Goal: Communication & Community: Answer question/provide support

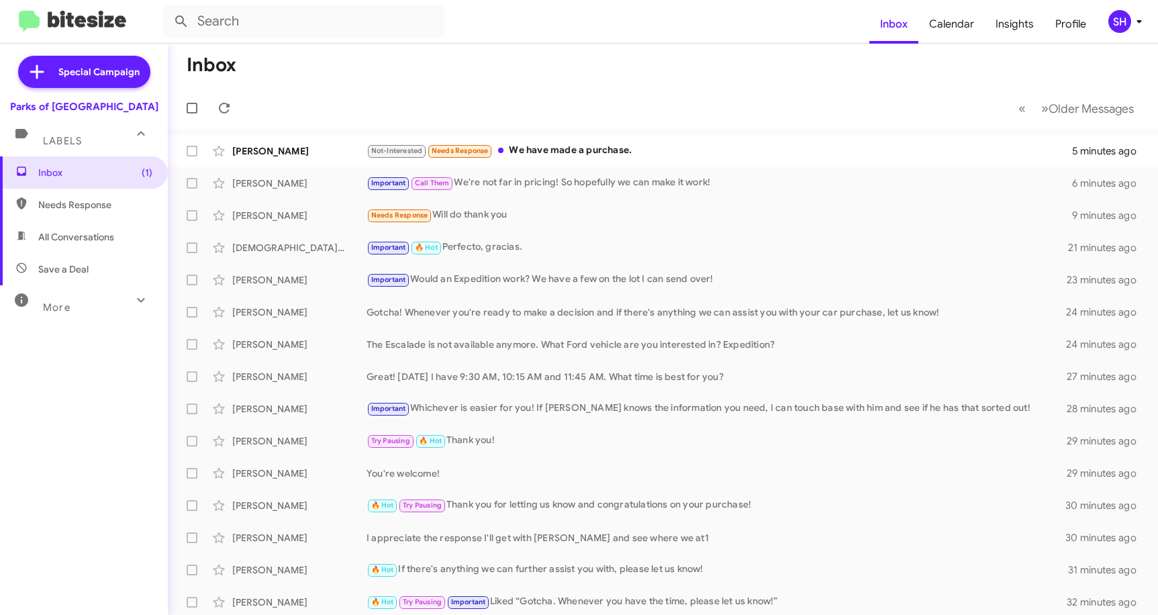
click at [541, 133] on mat-action-list "Michael Pefola Not-Interested Needs Response We have made a purchase. 5 minutes…" at bounding box center [663, 455] width 990 height 650
click at [552, 155] on div "Not-Interested Needs Response We have made a purchase." at bounding box center [729, 150] width 727 height 15
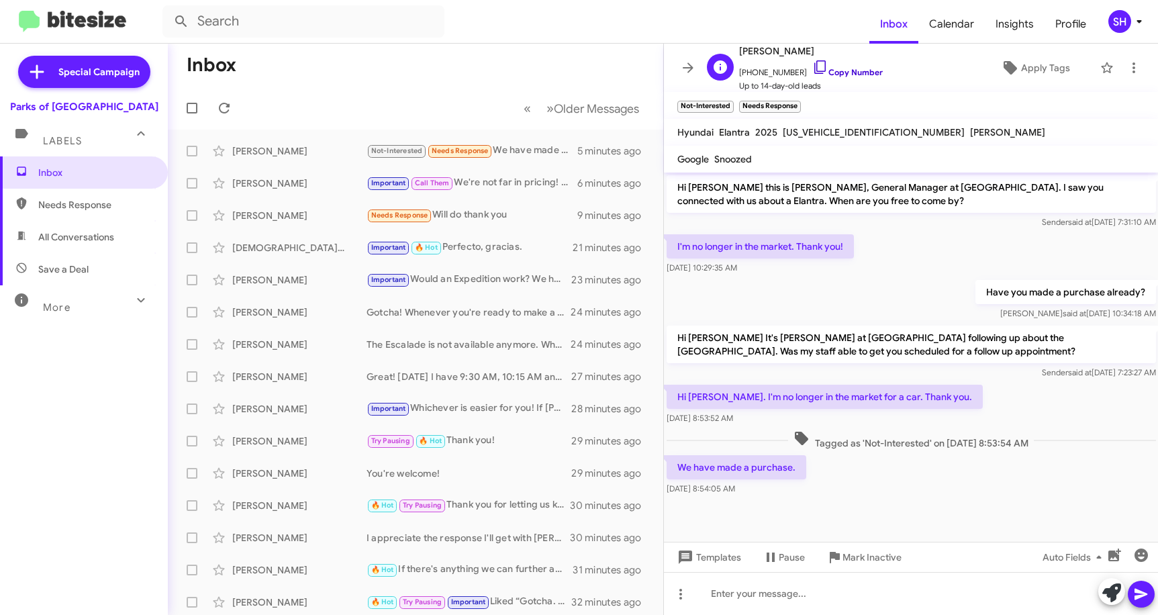
click at [812, 64] on icon at bounding box center [820, 67] width 16 height 16
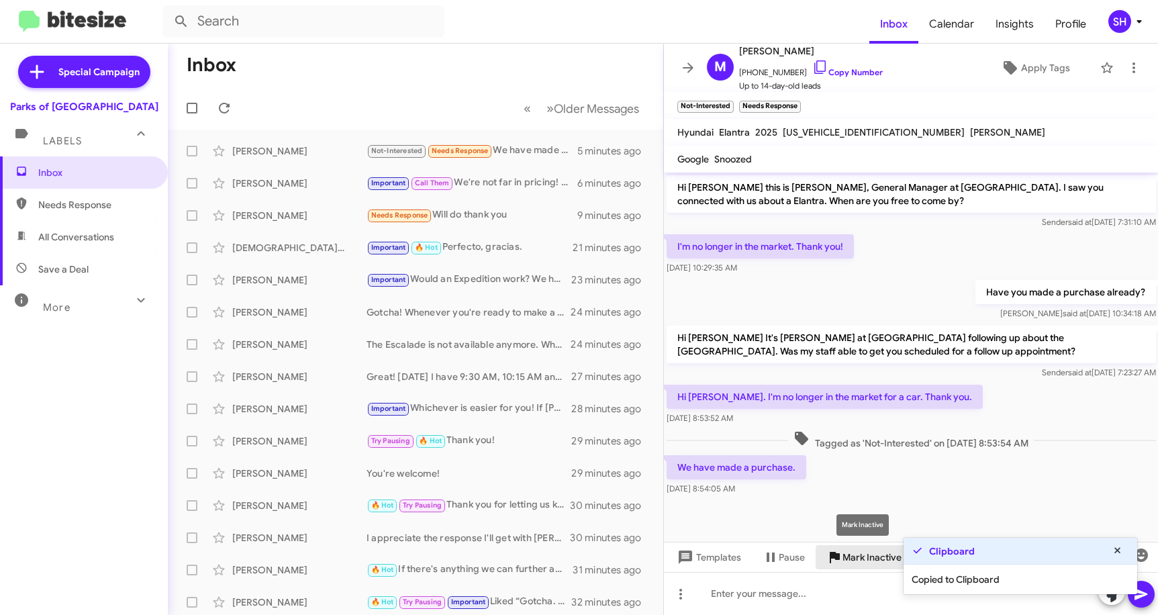
click at [850, 557] on span "Mark Inactive" at bounding box center [871, 557] width 59 height 24
